Goal: Task Accomplishment & Management: Manage account settings

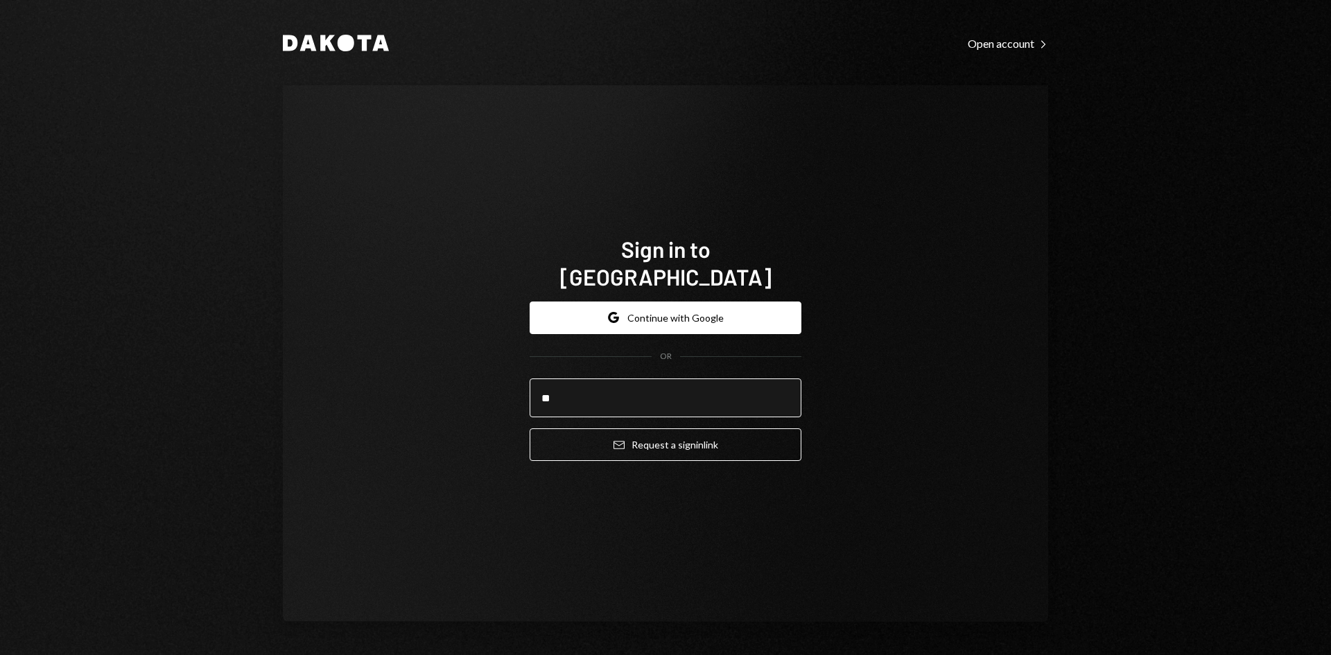
type input "*"
type input "**********"
click at [530, 428] on button "Email Request a sign in link" at bounding box center [666, 444] width 272 height 33
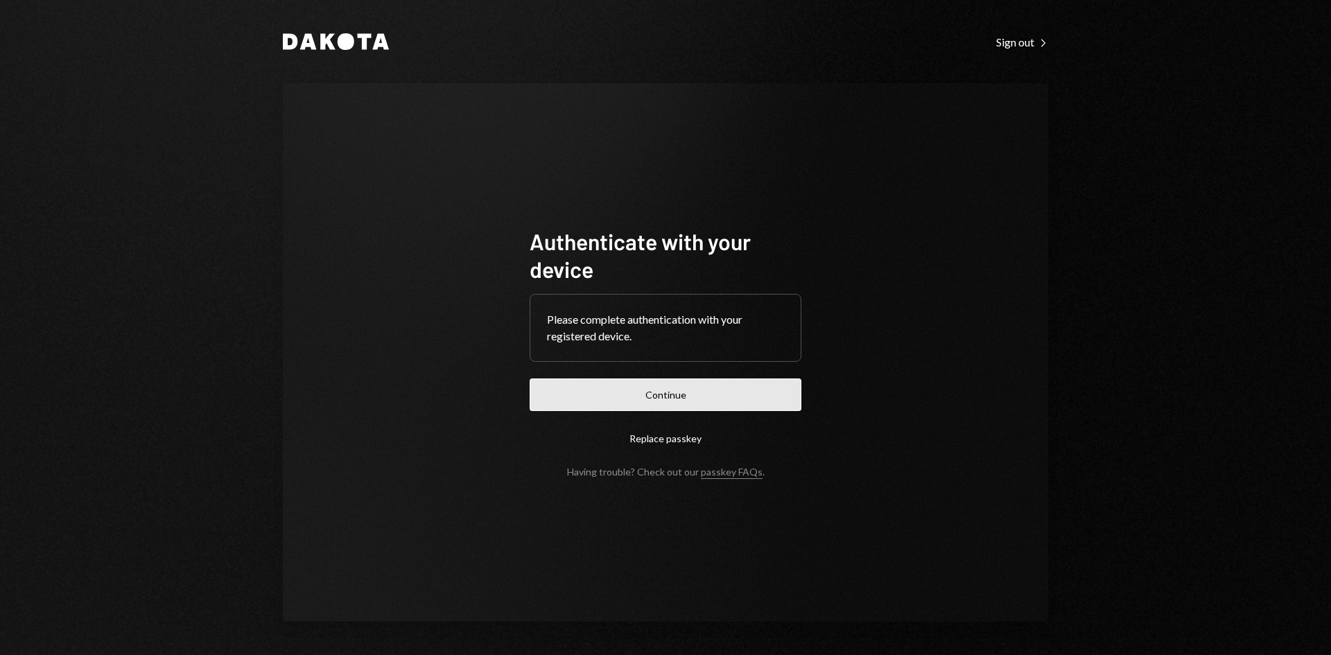
click at [667, 388] on button "Continue" at bounding box center [666, 394] width 272 height 33
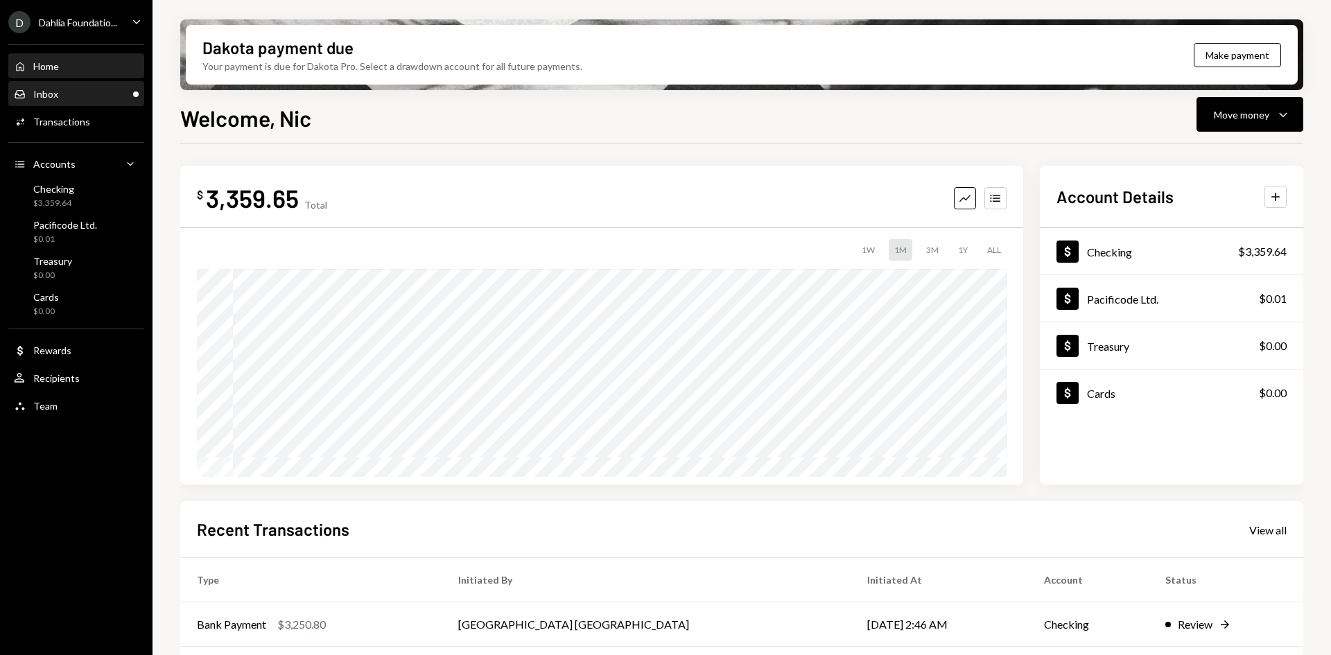
click at [62, 96] on div "Inbox Inbox" at bounding box center [76, 94] width 125 height 12
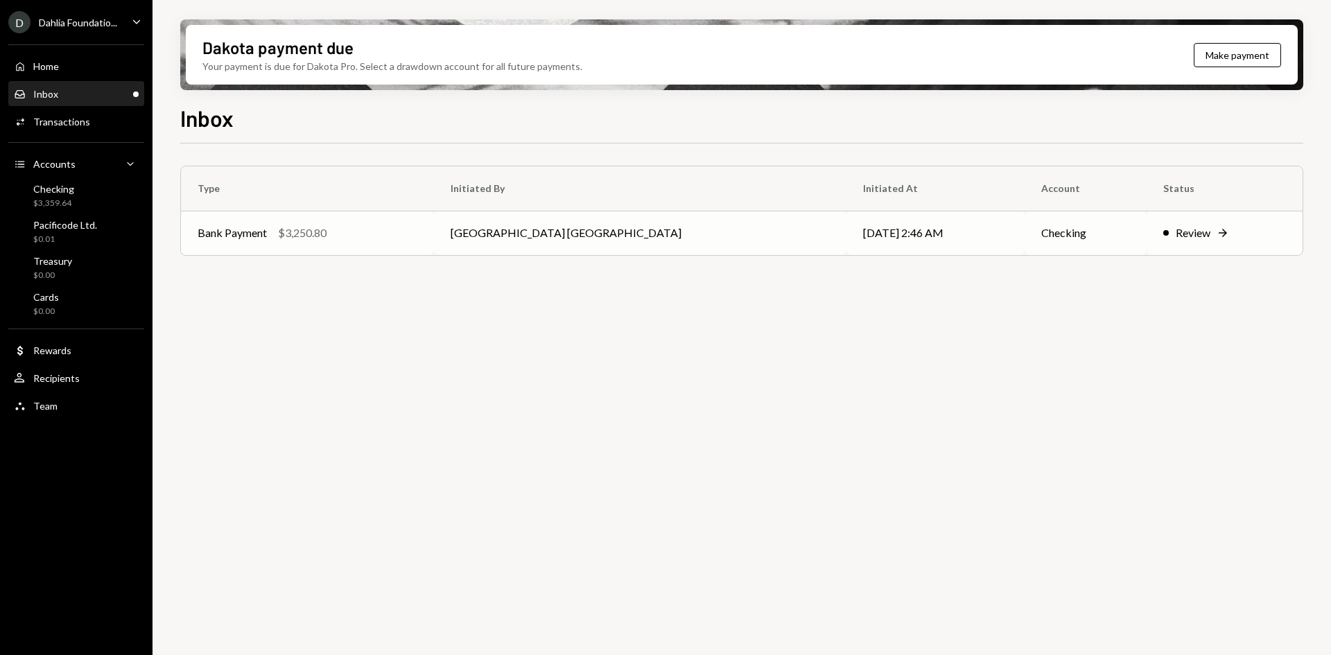
click at [644, 236] on td "[GEOGRAPHIC_DATA] [GEOGRAPHIC_DATA]" at bounding box center [640, 233] width 412 height 44
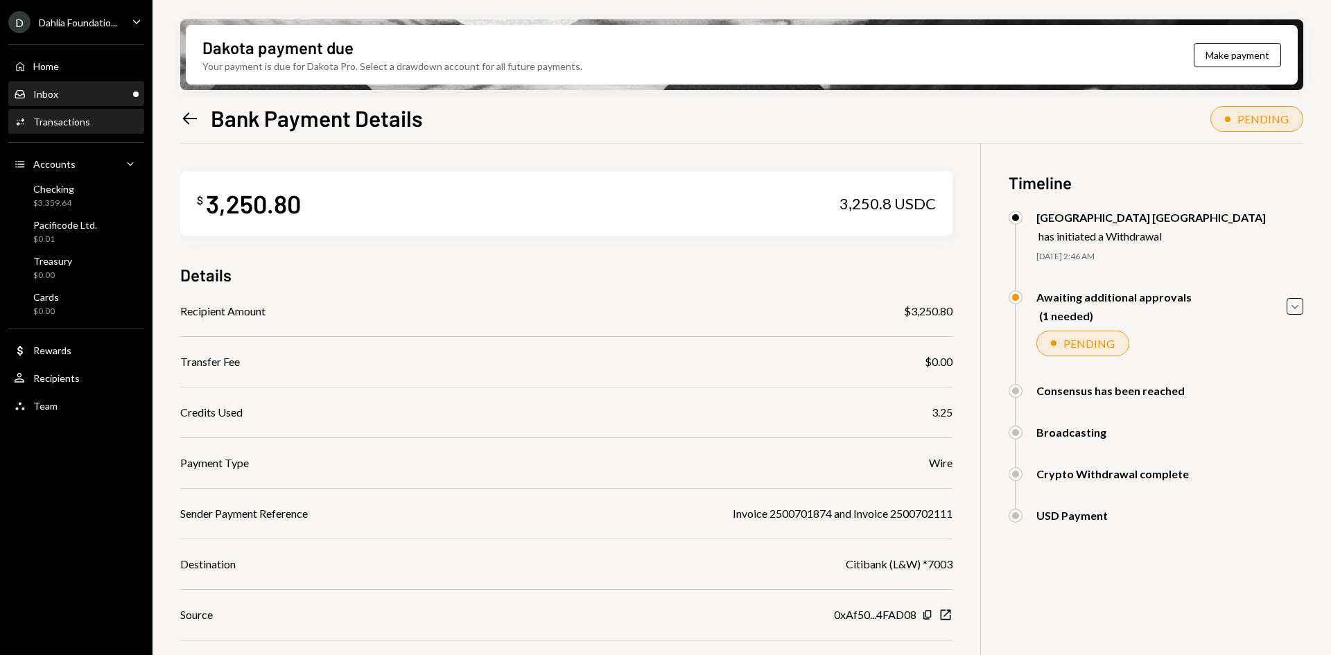
click at [69, 99] on div "Inbox Inbox" at bounding box center [76, 94] width 125 height 12
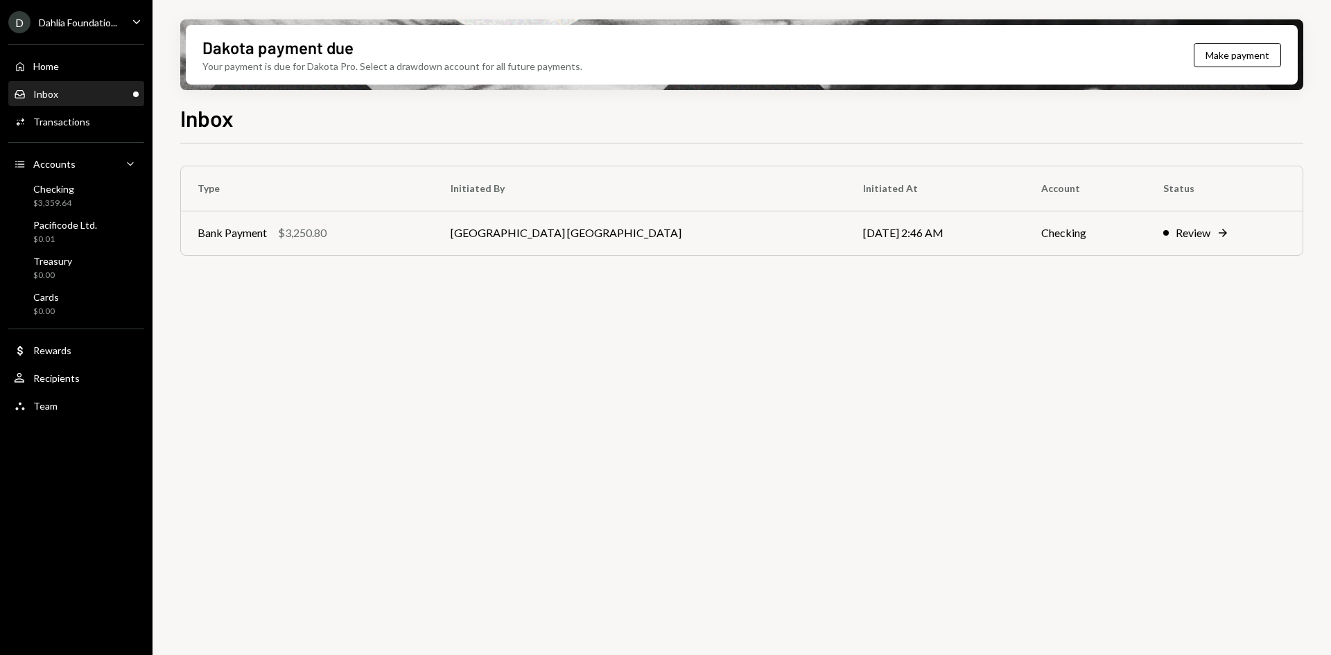
click at [60, 92] on div "Inbox Inbox" at bounding box center [76, 94] width 125 height 12
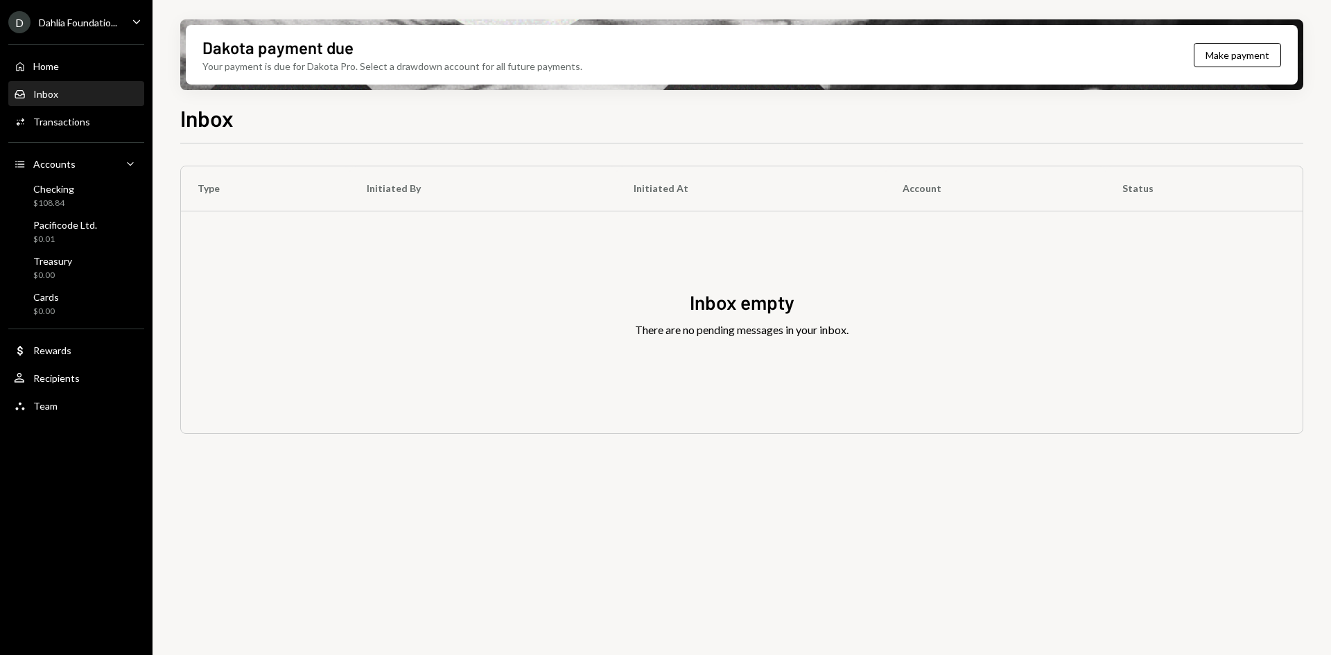
click at [1048, 103] on div "Inbox" at bounding box center [741, 116] width 1123 height 31
click at [953, 252] on div "Inbox empty There are no pending messages in your inbox." at bounding box center [742, 322] width 1122 height 222
